Goal: Information Seeking & Learning: Learn about a topic

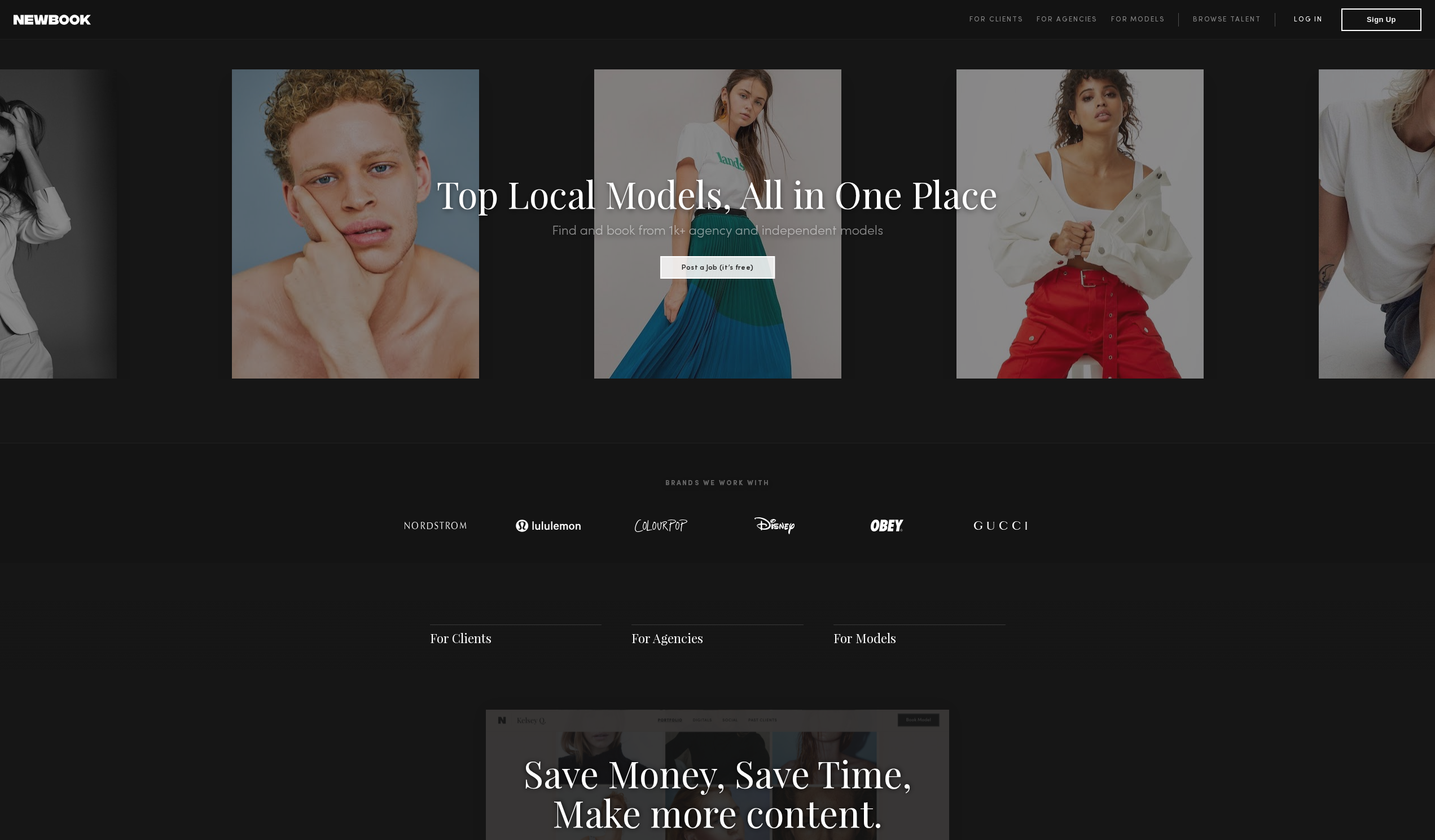
click at [1313, 15] on link "Log in" at bounding box center [1308, 19] width 67 height 13
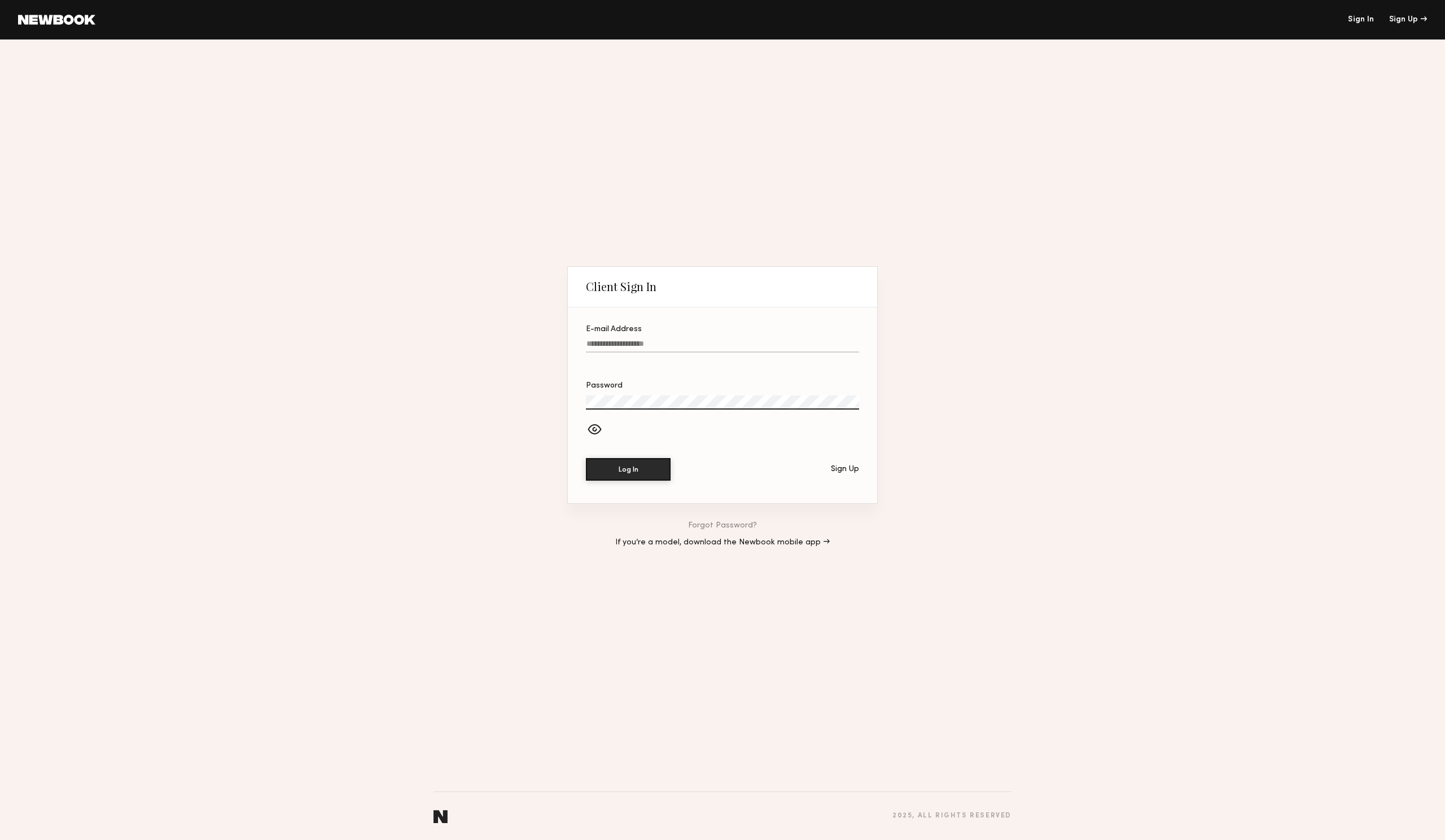
type input "**********"
click at [647, 459] on button "Log In" at bounding box center [628, 469] width 84 height 22
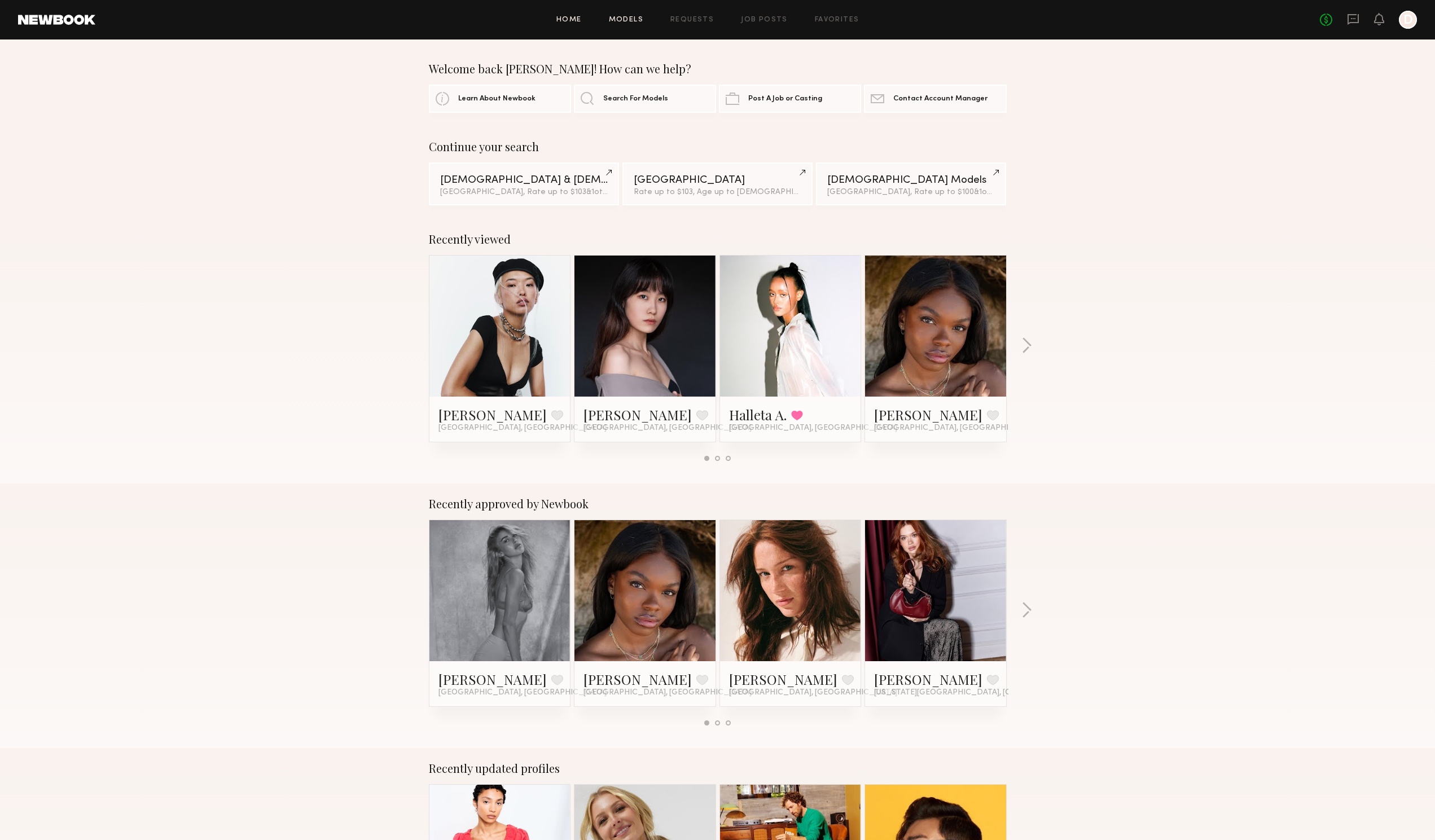
click at [629, 23] on link "Models" at bounding box center [626, 20] width 35 height 7
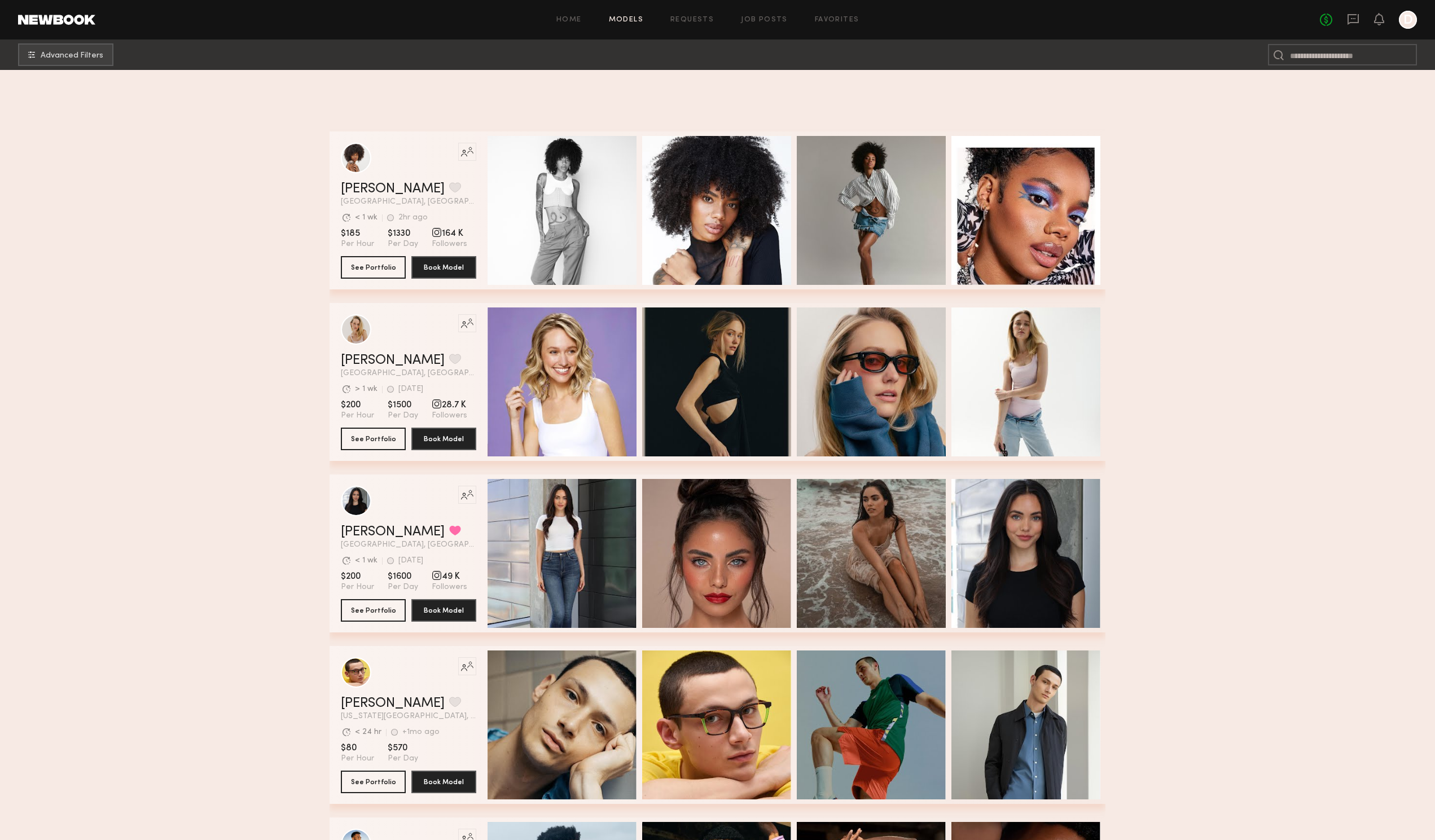
scroll to position [4070, 0]
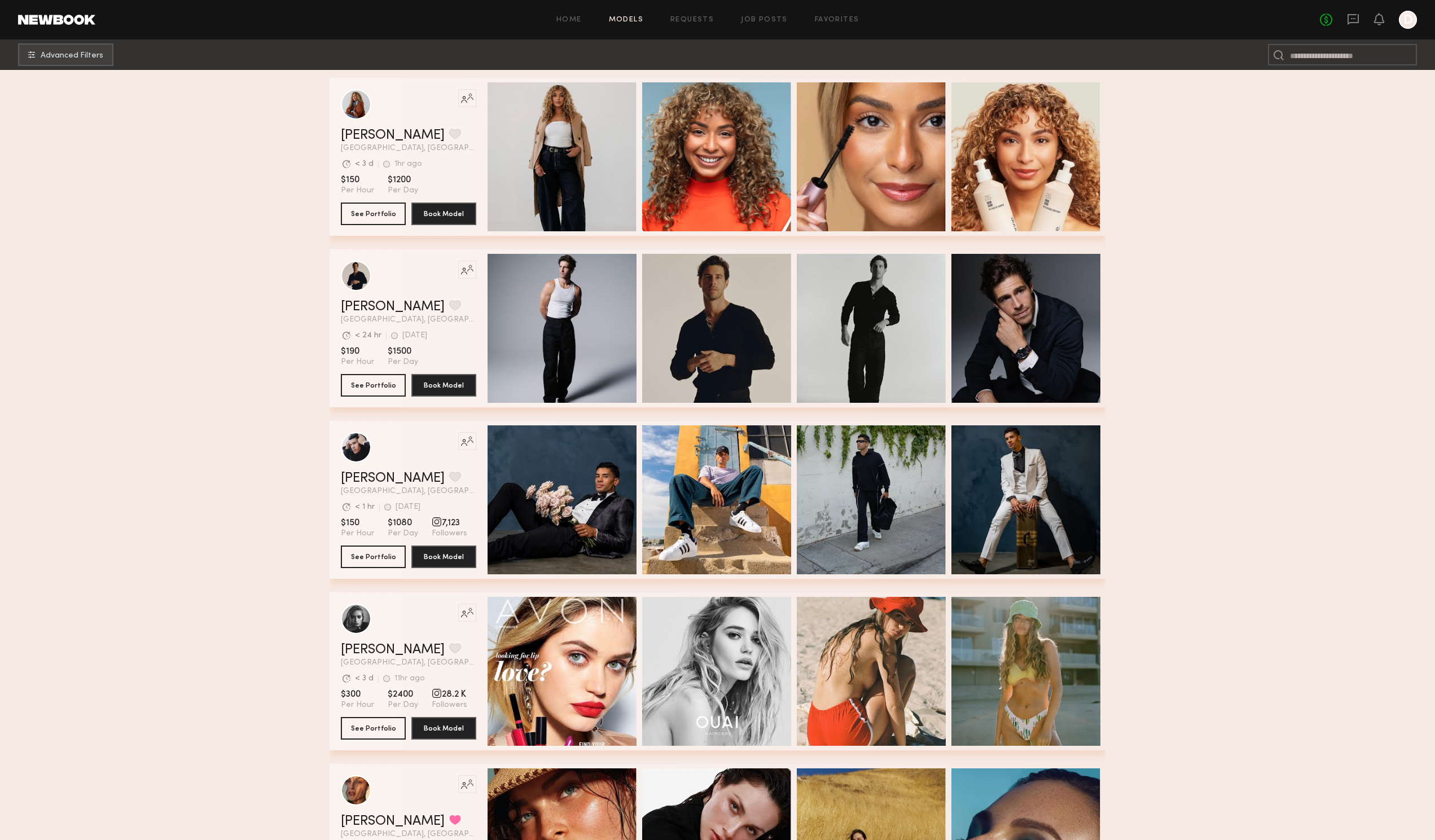
scroll to position [15153, 0]
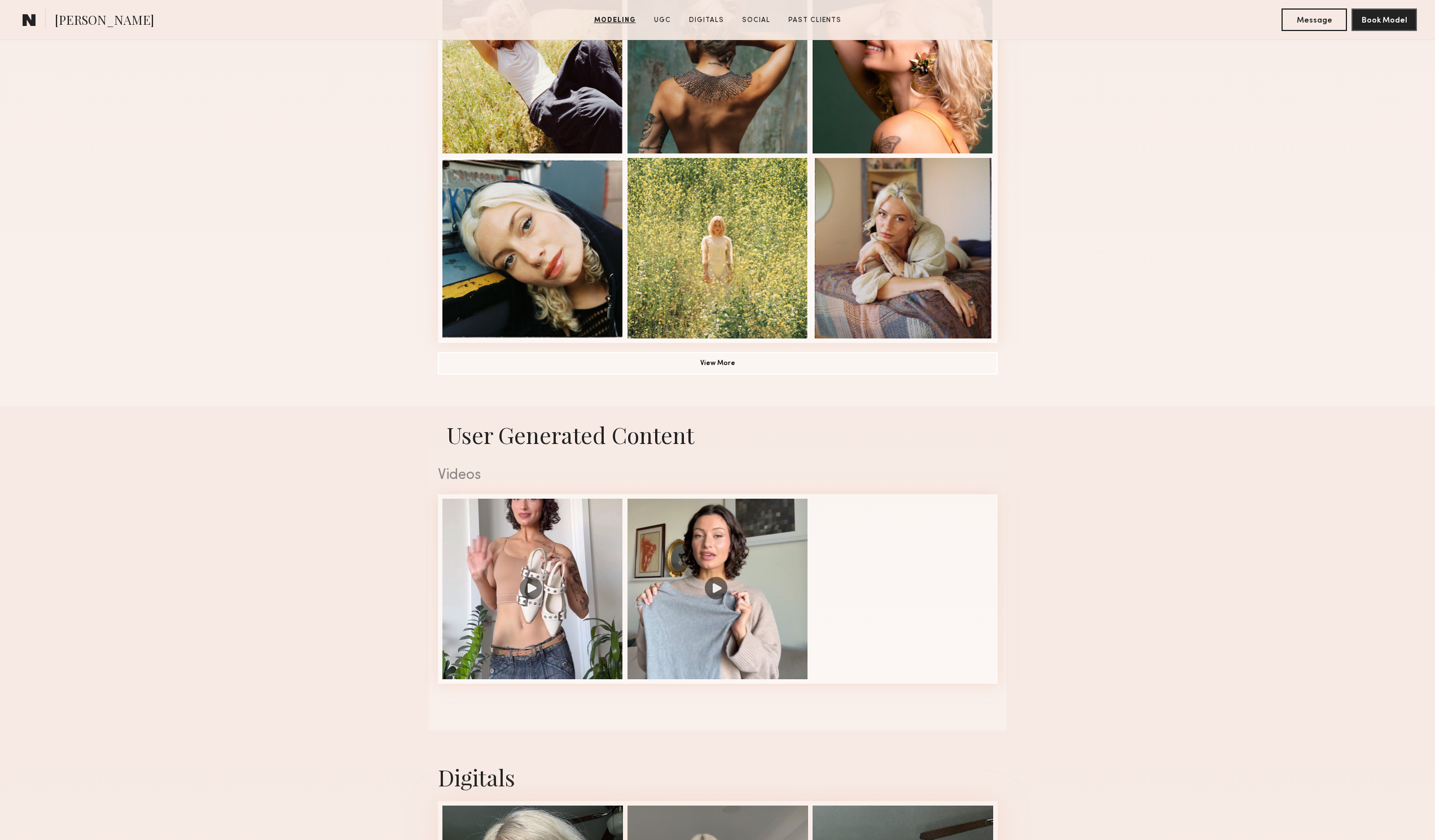
scroll to position [452, 0]
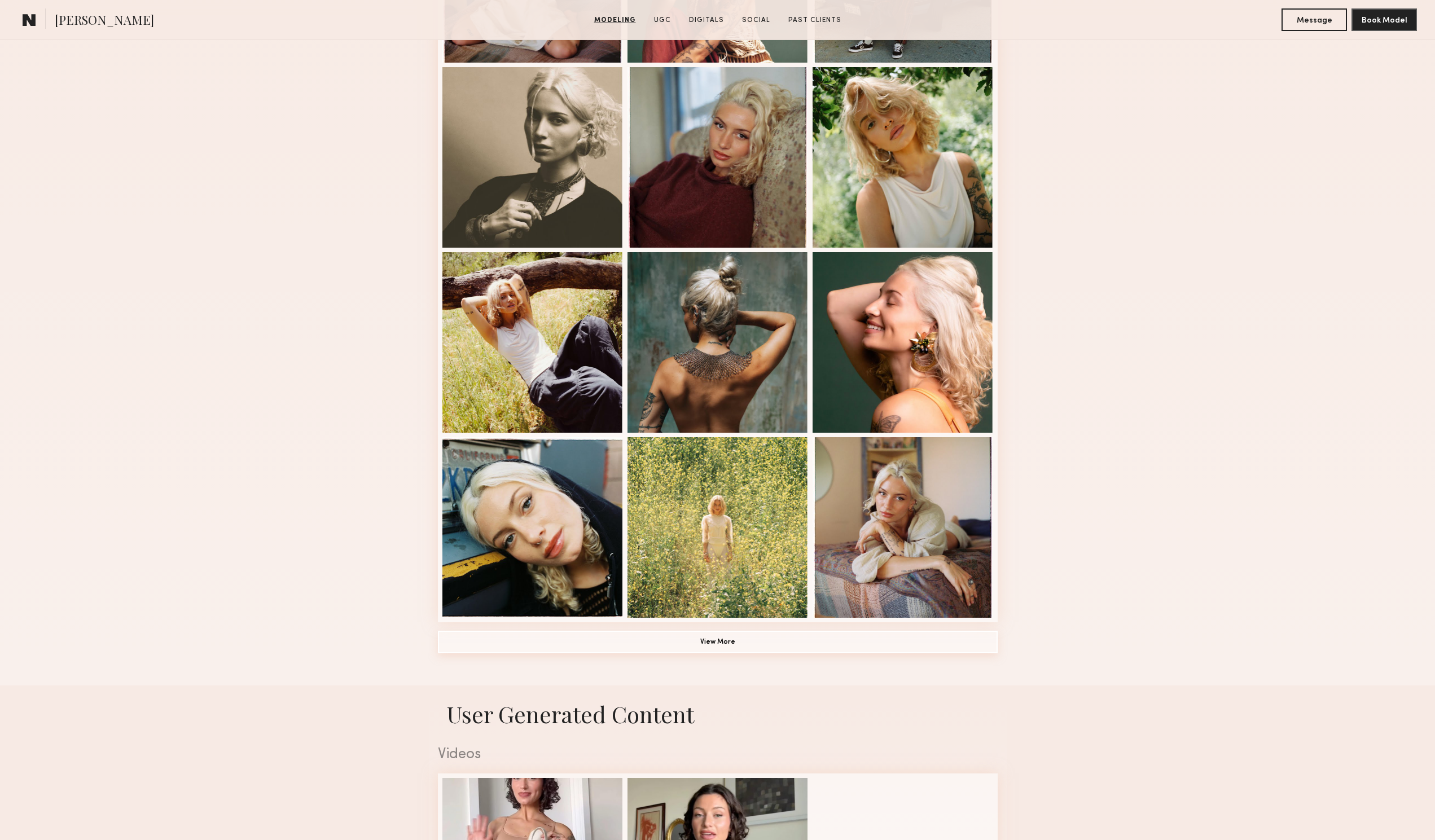
click at [694, 640] on button "View More" at bounding box center [718, 642] width 560 height 22
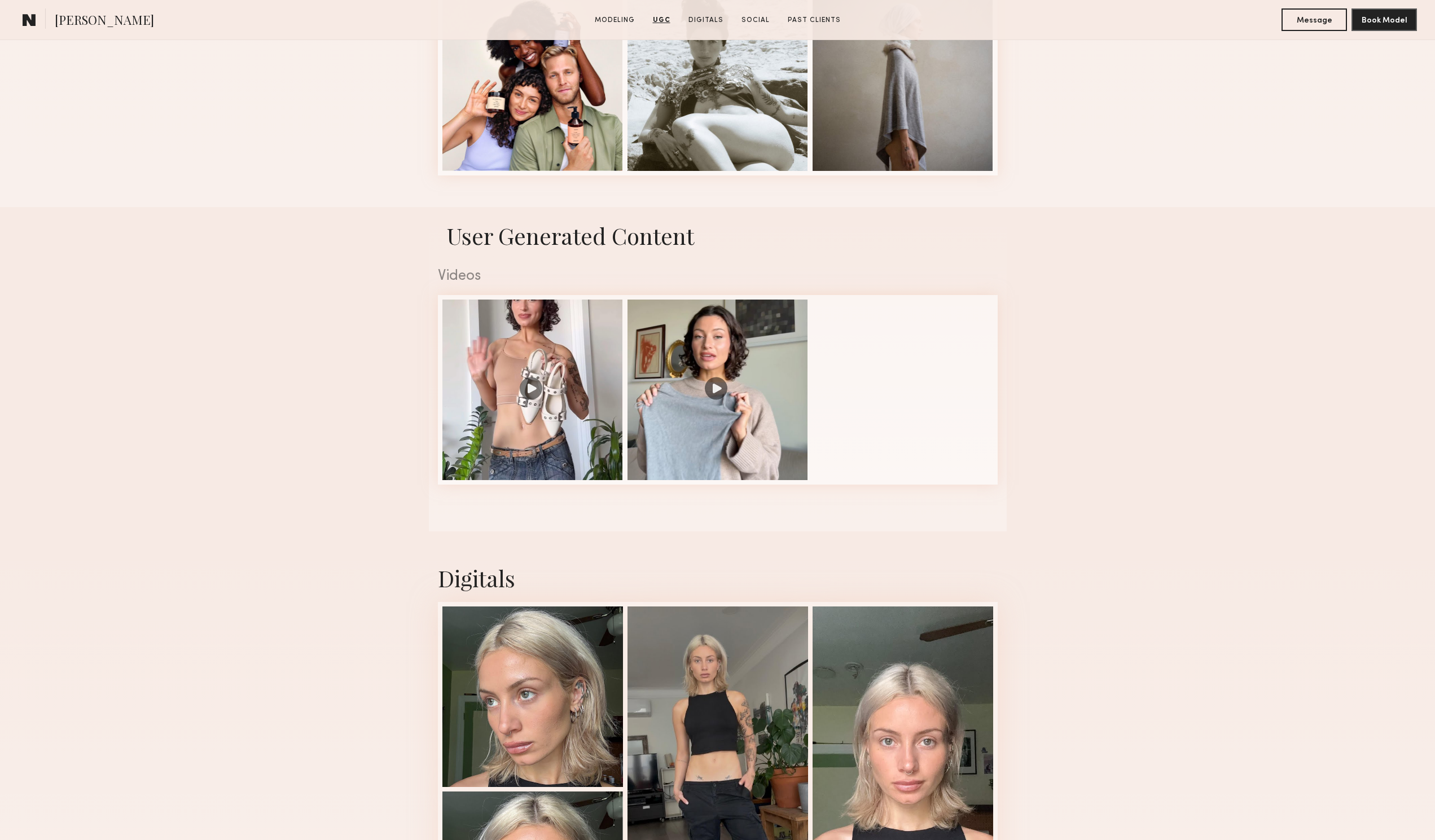
scroll to position [1574, 0]
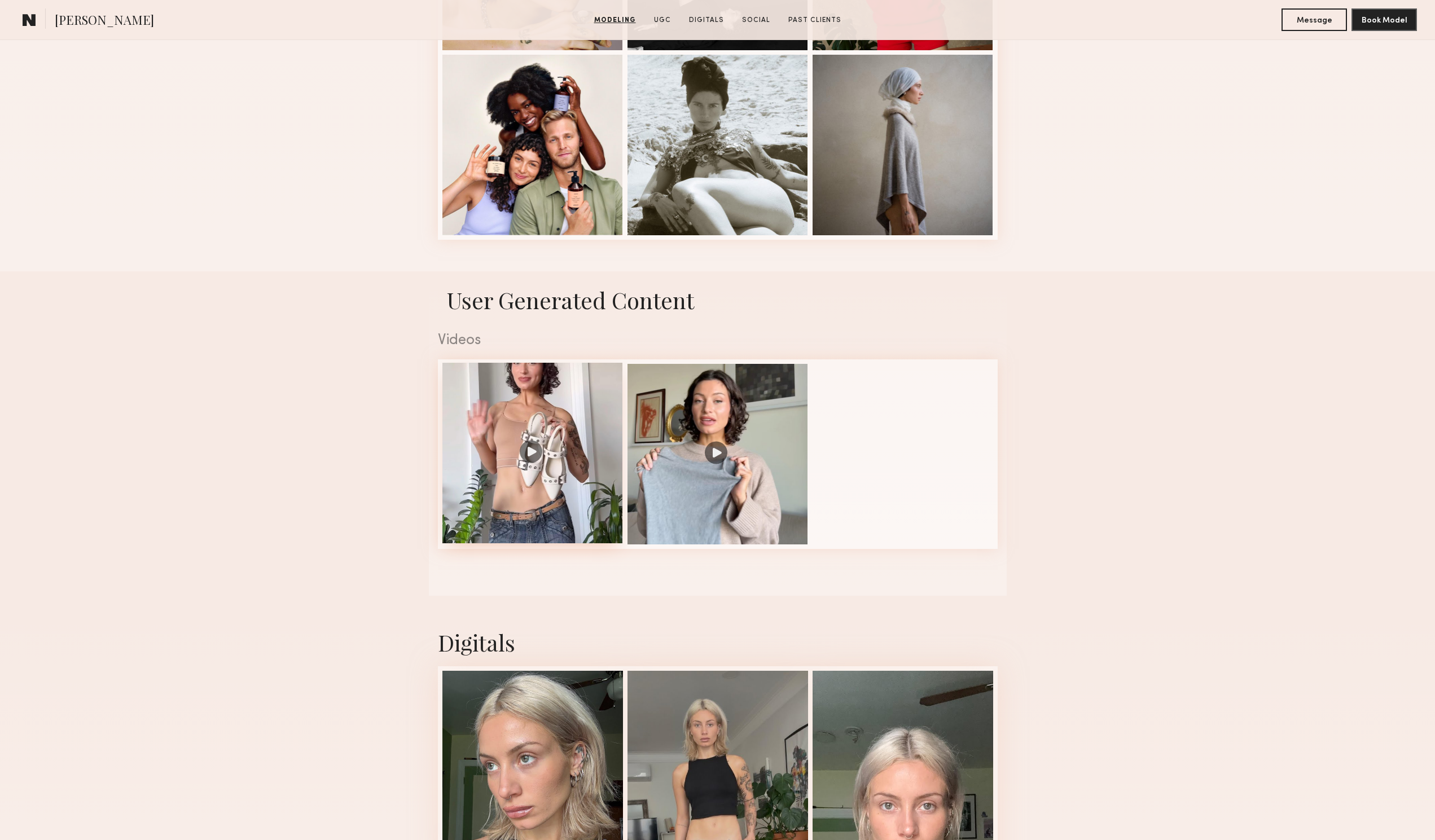
click at [544, 438] on div at bounding box center [533, 453] width 181 height 181
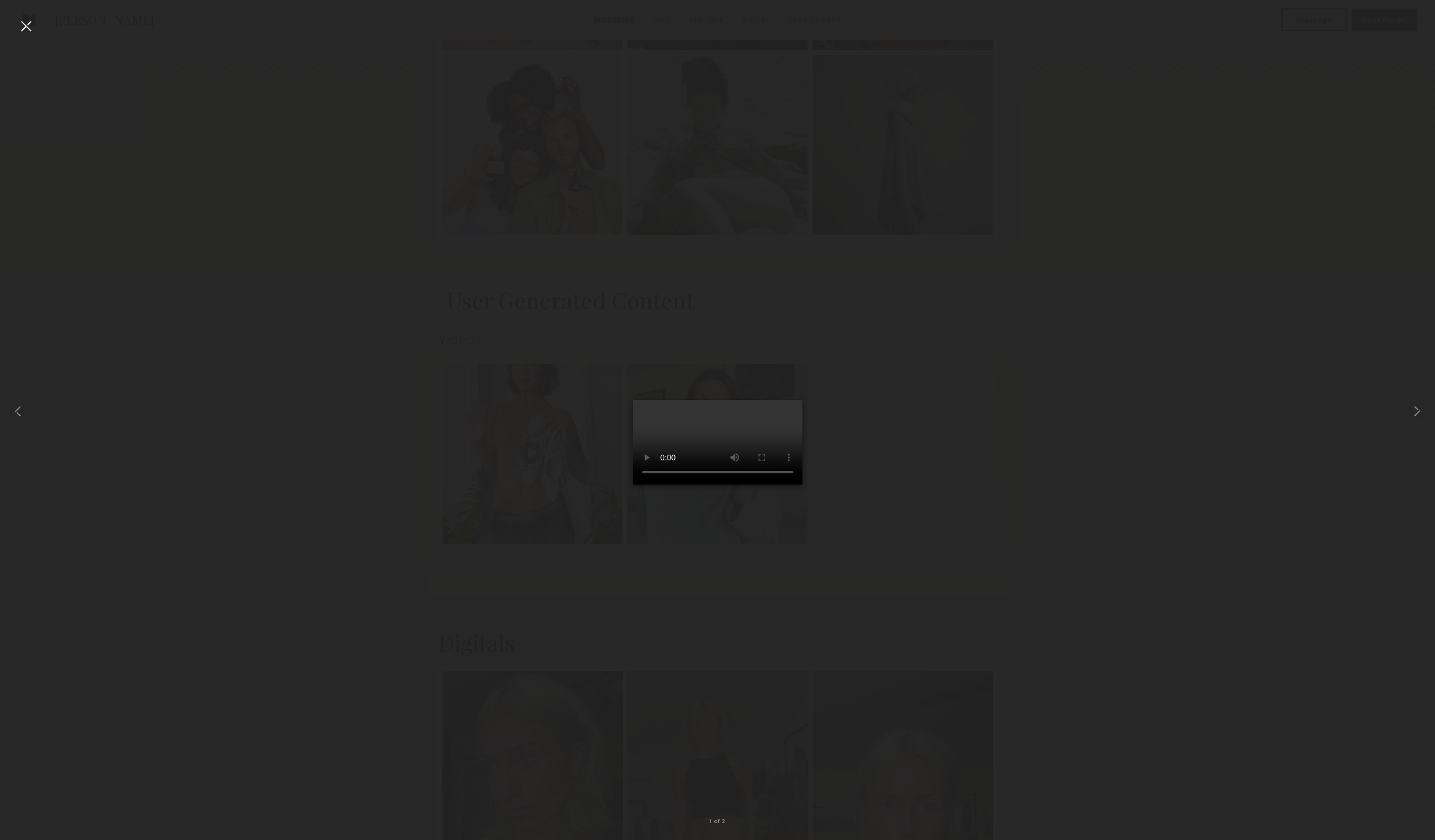
click at [18, 25] on div at bounding box center [26, 26] width 18 height 18
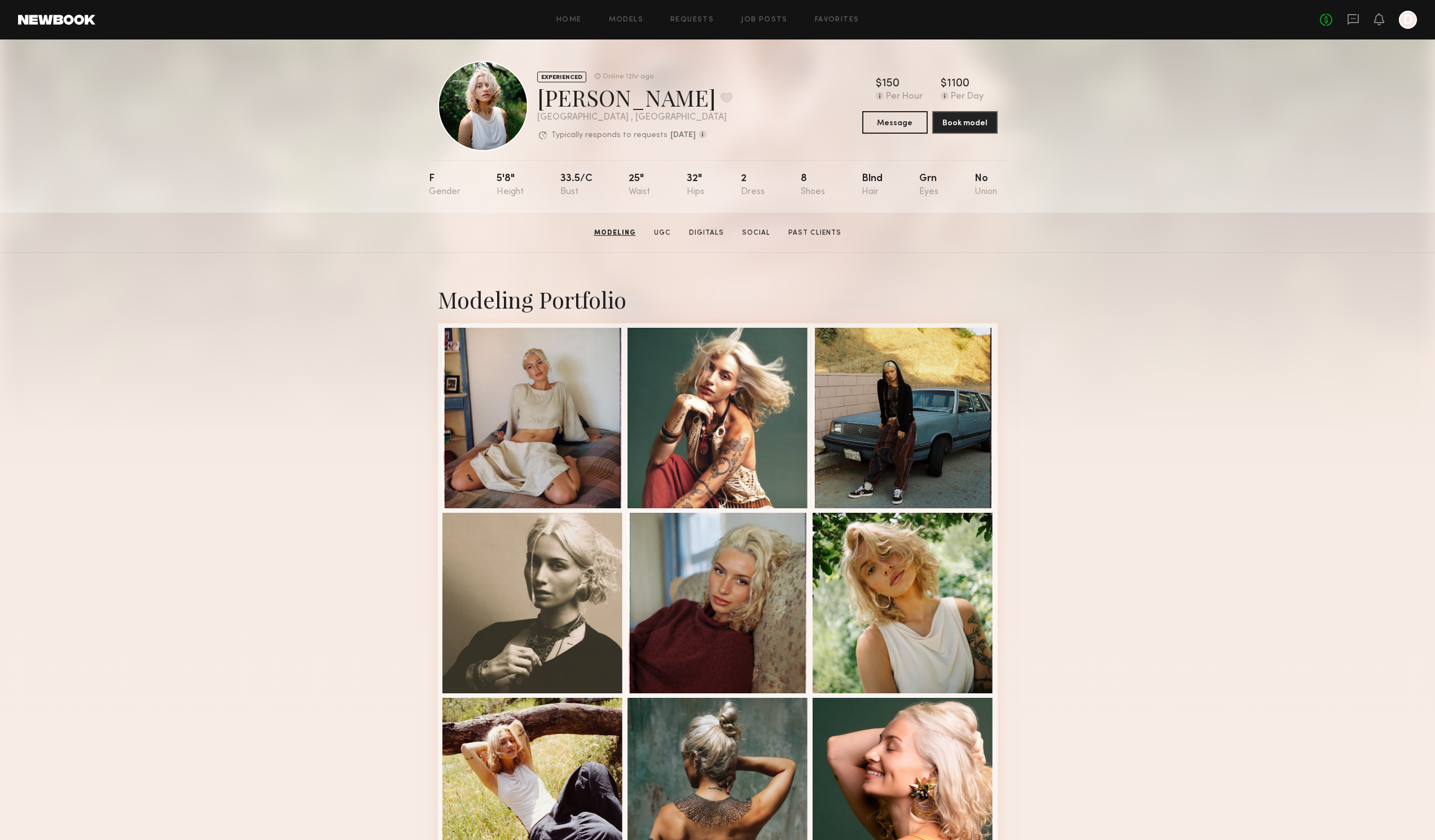
scroll to position [0, 0]
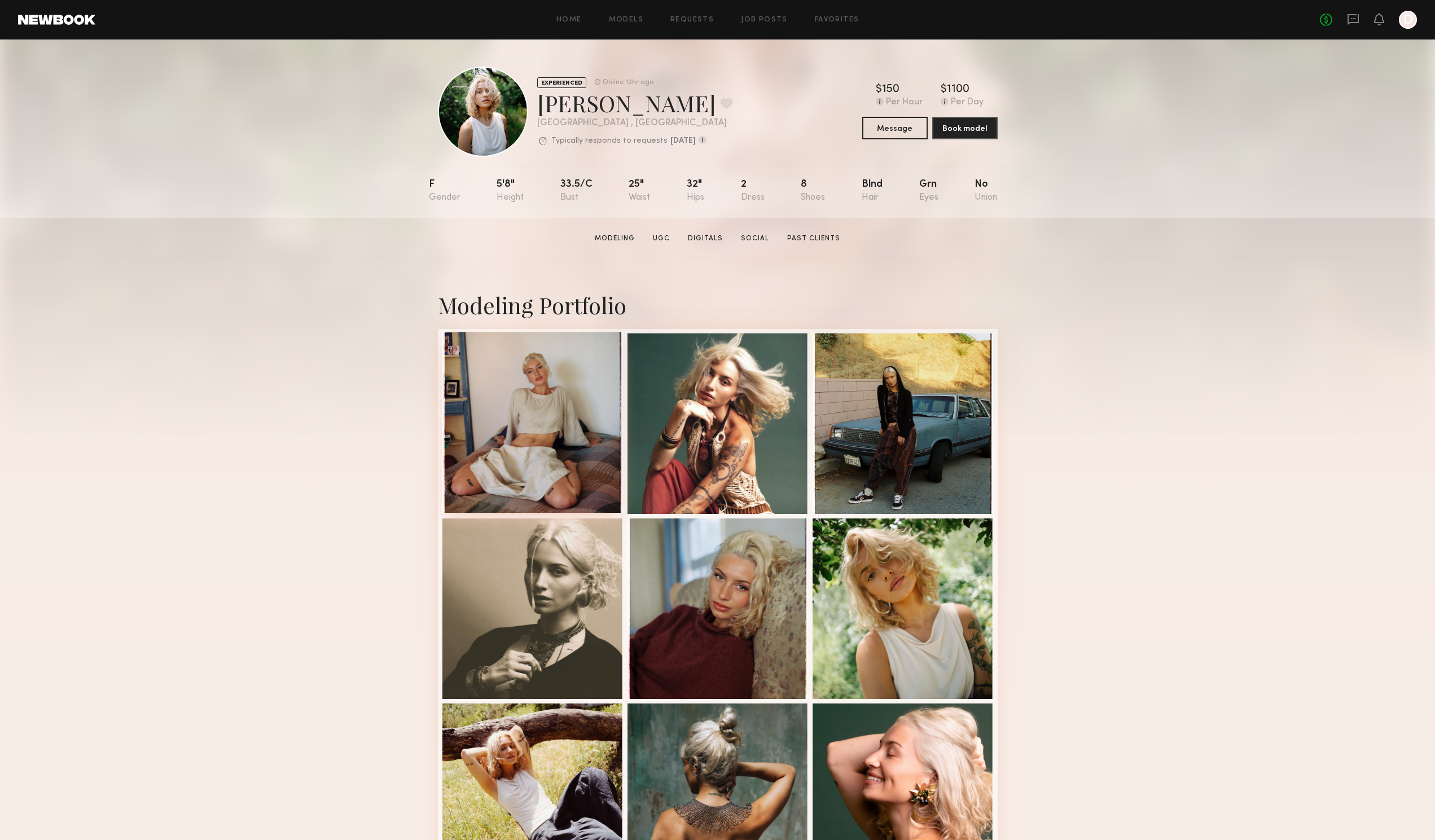
drag, startPoint x: 544, startPoint y: 374, endPoint x: 509, endPoint y: 441, distance: 75.6
drag, startPoint x: 509, startPoint y: 441, endPoint x: 369, endPoint y: 456, distance: 140.8
click at [524, 442] on div at bounding box center [533, 423] width 181 height 181
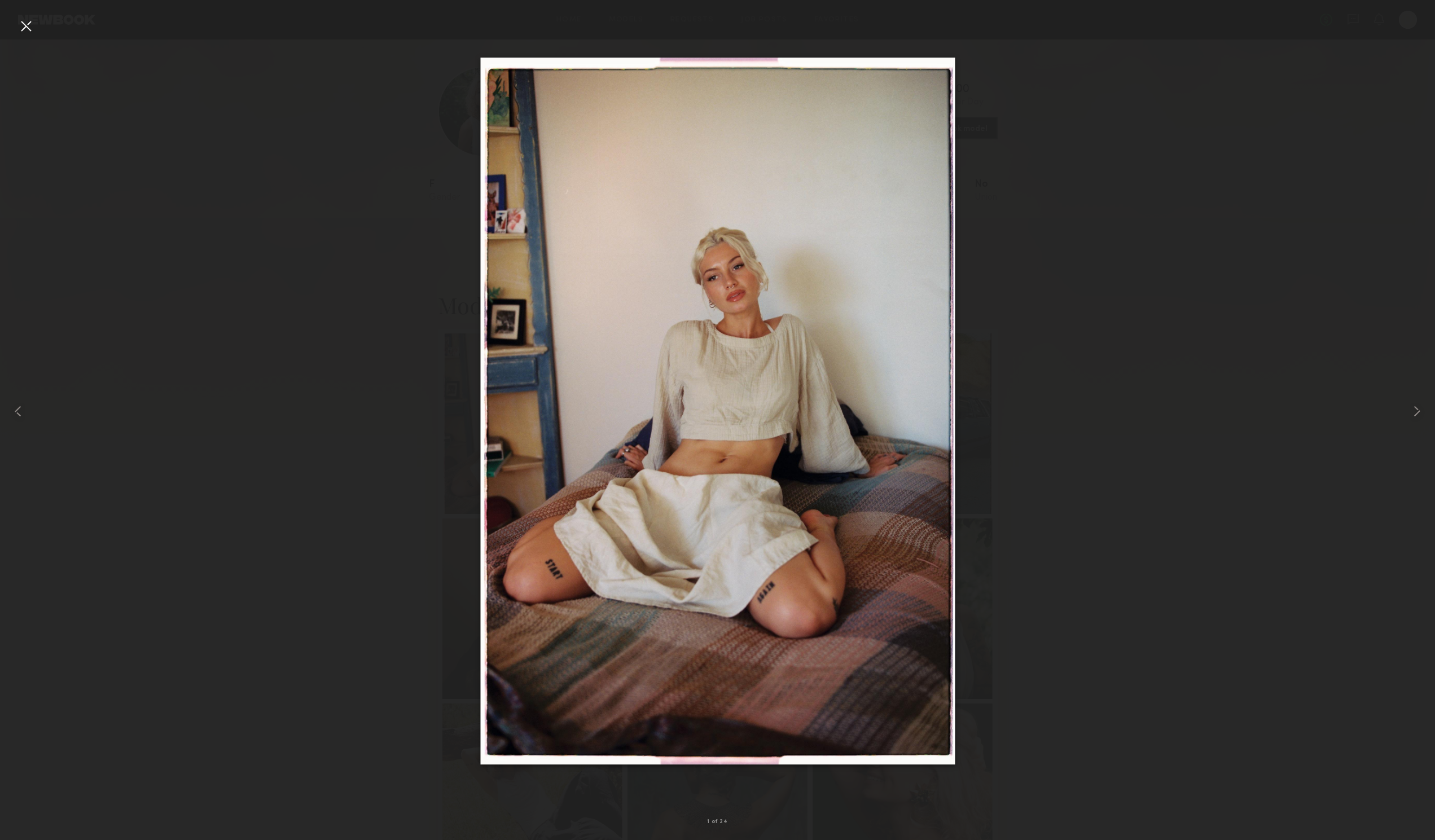
click at [29, 25] on div at bounding box center [26, 26] width 18 height 18
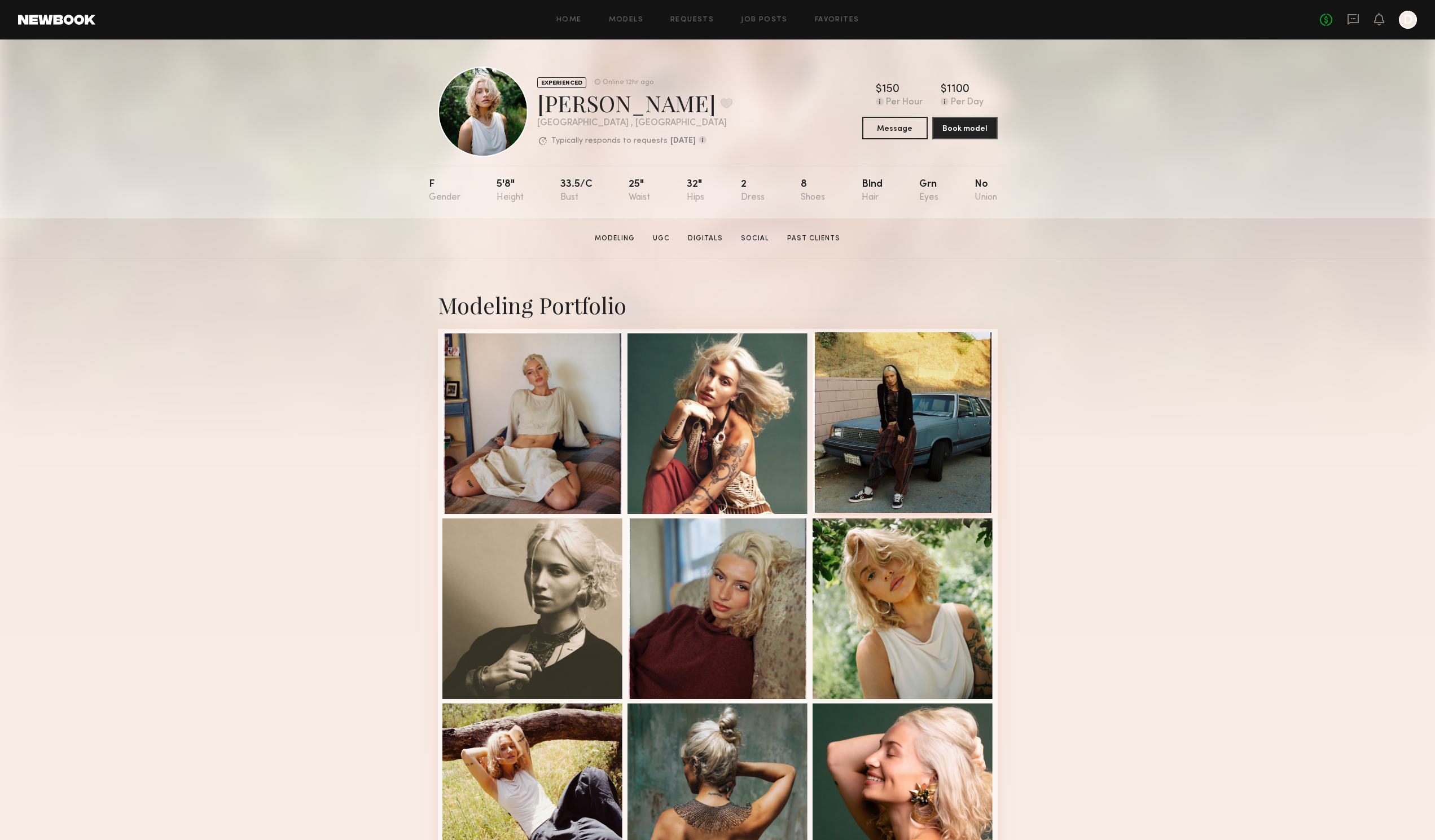
click at [892, 472] on div at bounding box center [903, 423] width 181 height 181
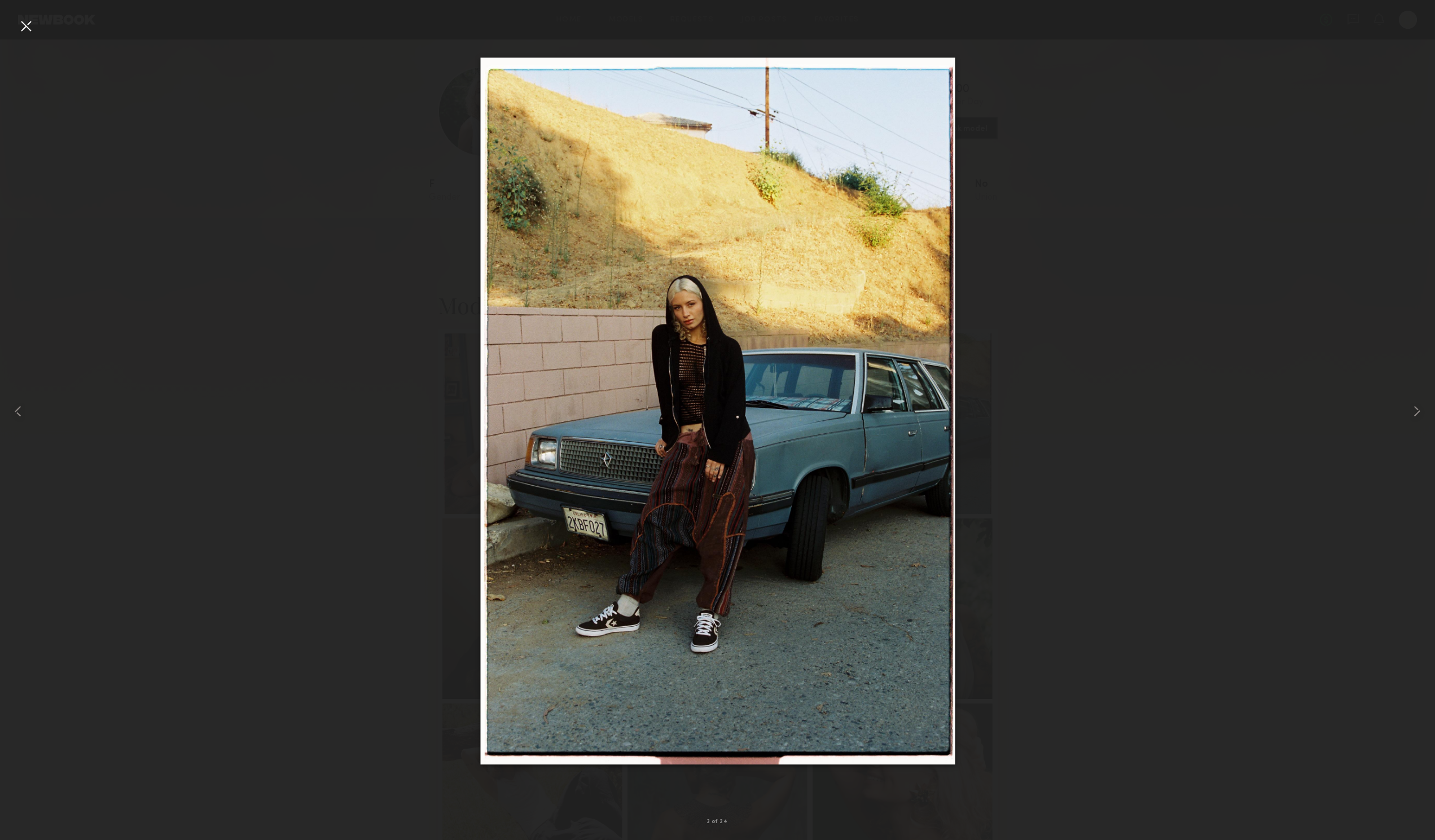
drag, startPoint x: 707, startPoint y: 408, endPoint x: 1218, endPoint y: 425, distance: 511.3
click at [1218, 425] on div at bounding box center [718, 411] width 1435 height 786
click at [9, 24] on div at bounding box center [29, 411] width 58 height 786
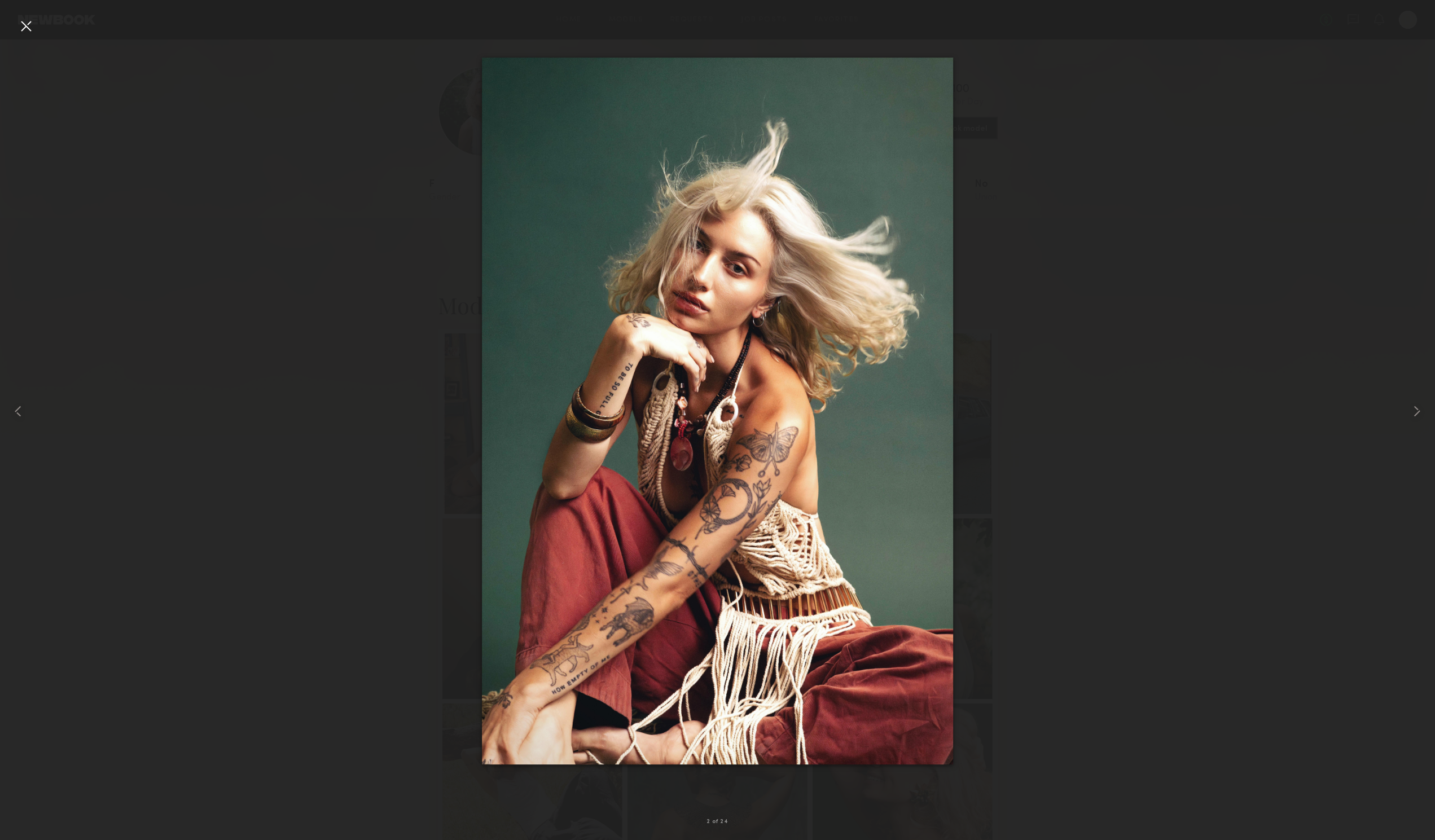
click at [22, 20] on div at bounding box center [26, 26] width 18 height 18
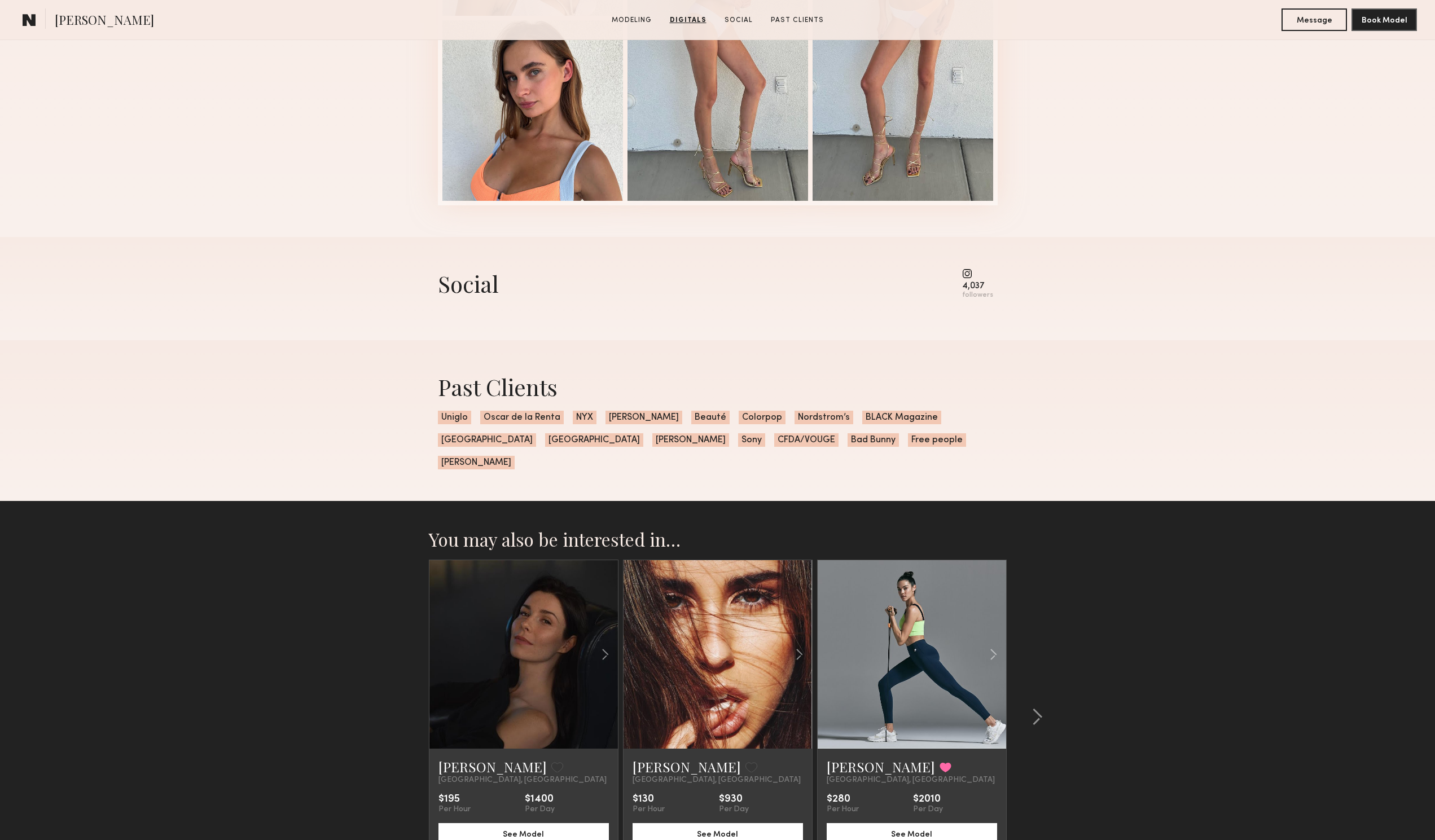
scroll to position [1475, 0]
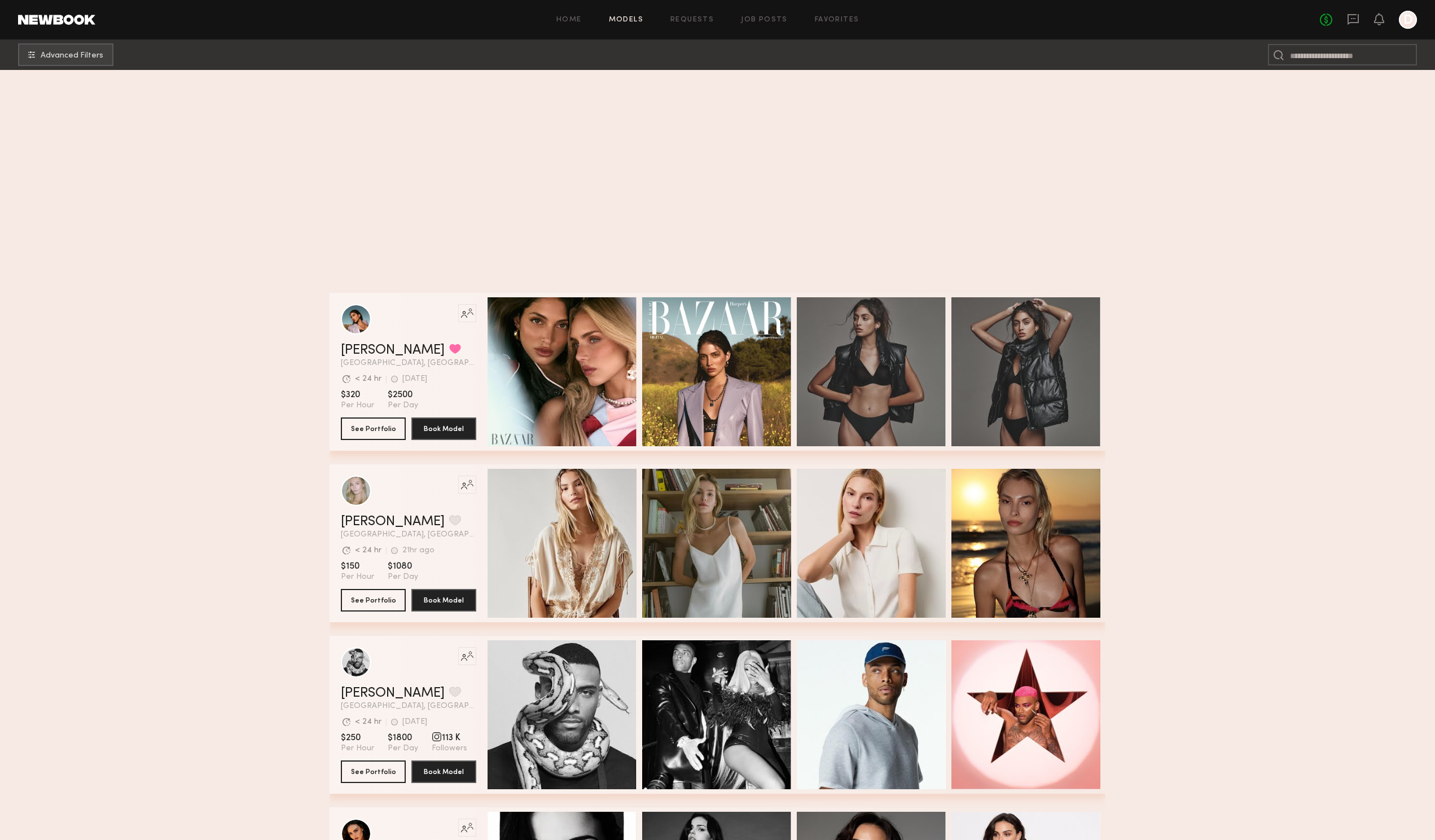
scroll to position [16994, 0]
